Goal: Information Seeking & Learning: Learn about a topic

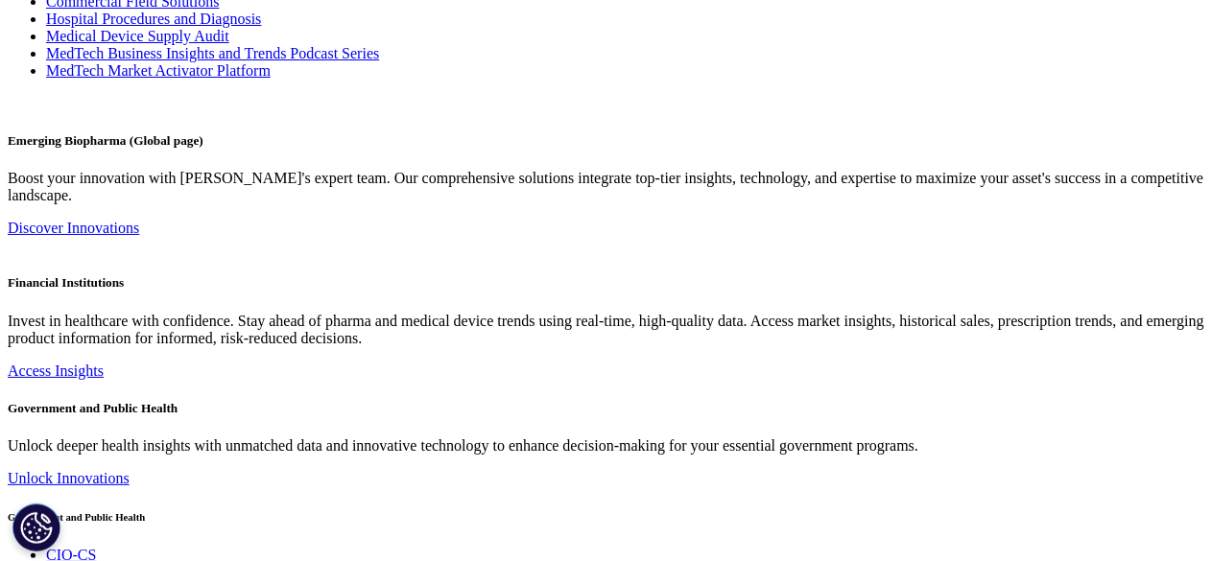
scroll to position [3853, 0]
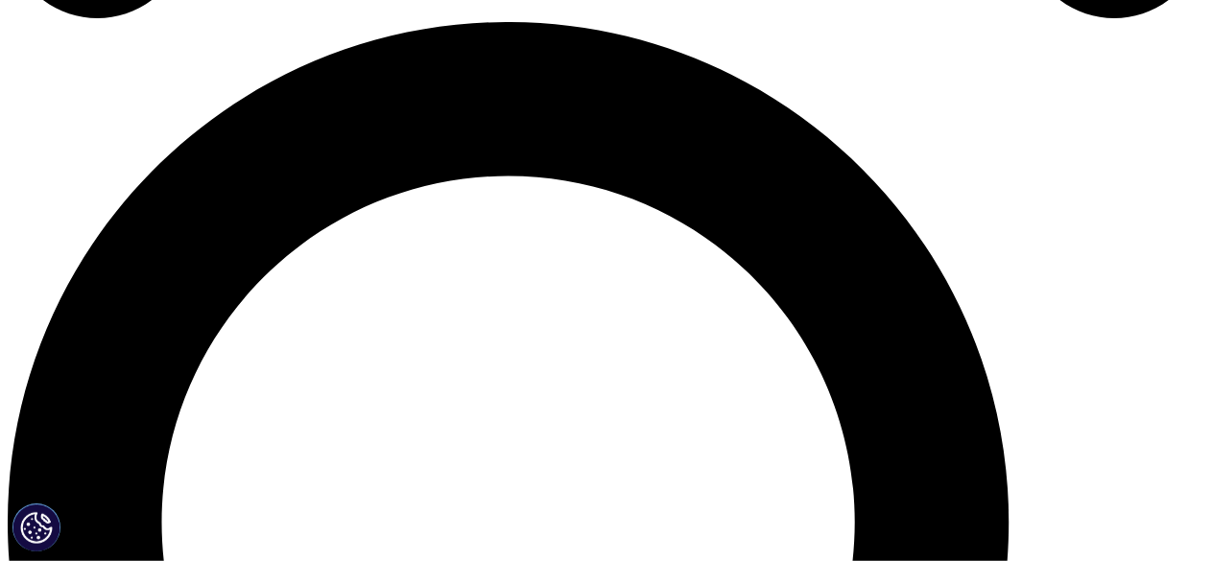
scroll to position [1344, 0]
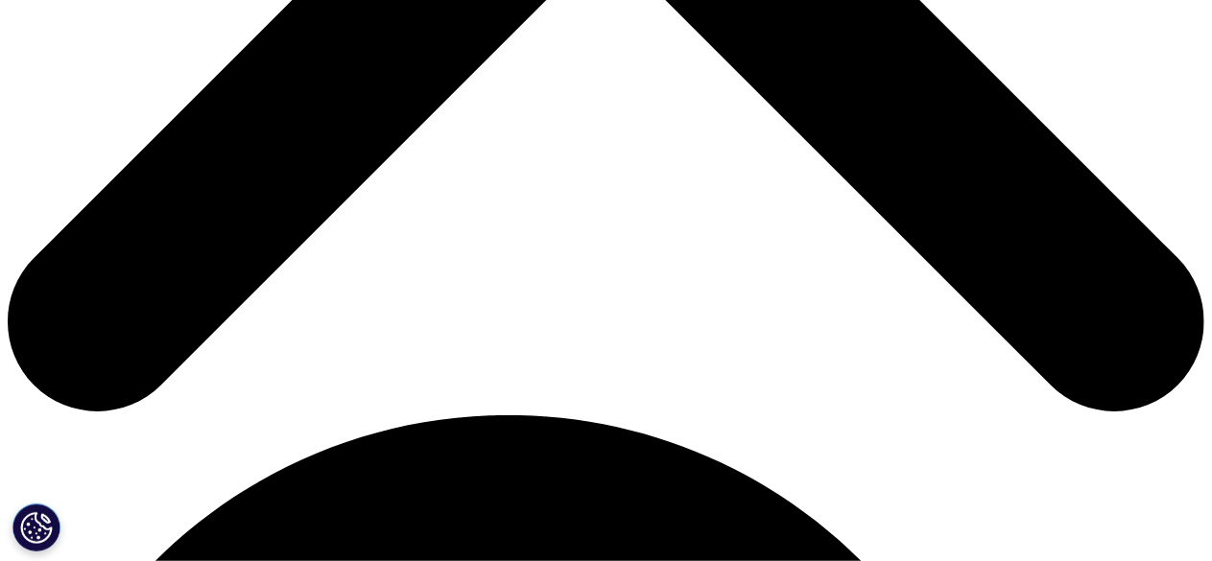
scroll to position [1152, 0]
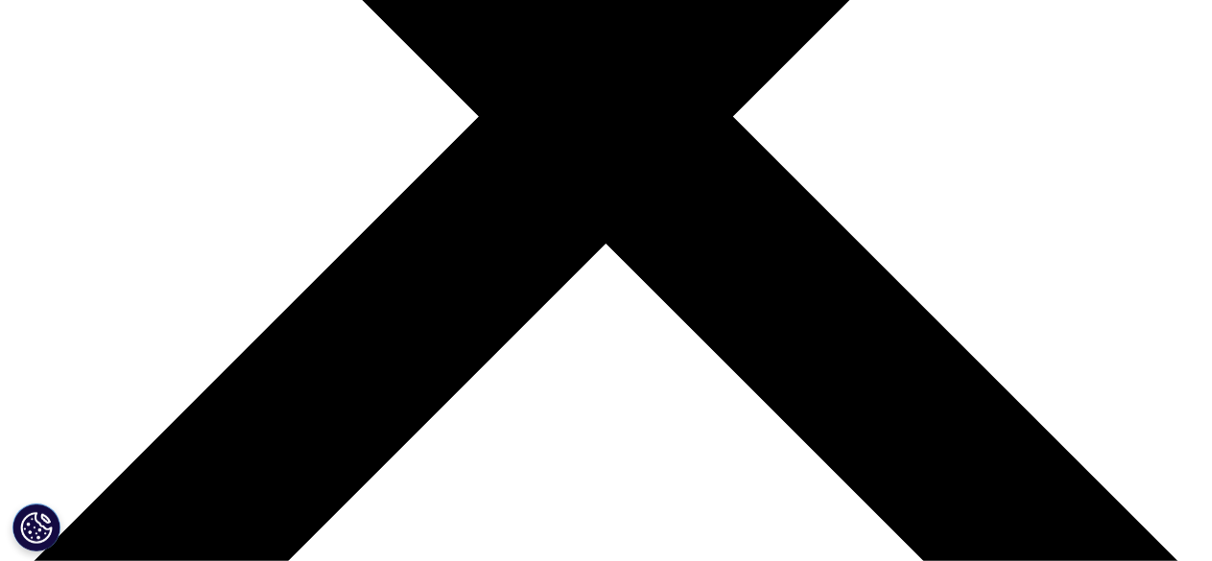
scroll to position [384, 0]
